Goal: Transaction & Acquisition: Subscribe to service/newsletter

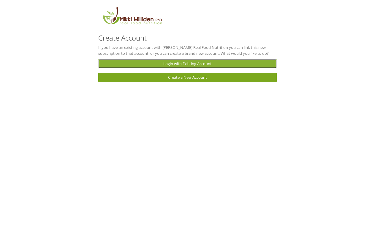
click at [179, 61] on link "Login with Existing Account" at bounding box center [187, 63] width 179 height 9
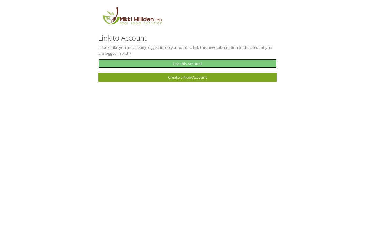
click at [182, 63] on link "Use this Account" at bounding box center [187, 63] width 179 height 9
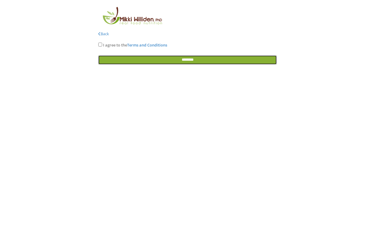
click at [196, 56] on input "********" at bounding box center [187, 59] width 179 height 9
